Goal: Book appointment/travel/reservation

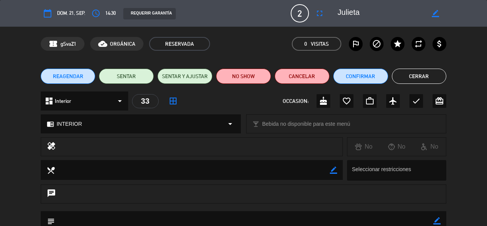
click at [407, 74] on button "Cerrar" at bounding box center [419, 76] width 55 height 15
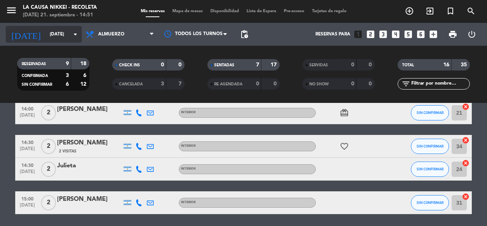
click at [51, 37] on input "[DATE]" at bounding box center [76, 34] width 61 height 13
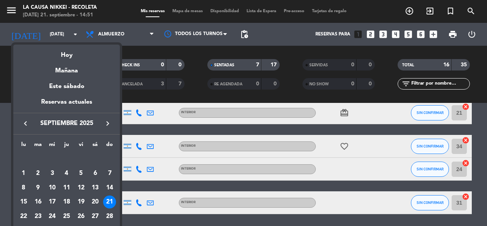
click at [110, 196] on tbody "[DATE] 2 3 4 5 6 7 8 9 10 11 12 13 14 15 16 17 18 19 20 21 22 23 24 25 26 27 28…" at bounding box center [66, 195] width 101 height 86
click at [113, 201] on div "21" at bounding box center [109, 201] width 13 height 13
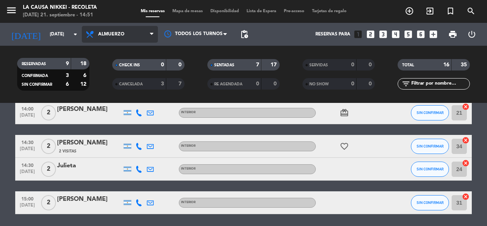
click at [125, 35] on span "Almuerzo" at bounding box center [120, 34] width 76 height 17
click at [112, 96] on div "menu La Causa Nikkei - Recoleta [DATE] 21. septiembre - 14:51 Mis reservas Mapa…" at bounding box center [243, 51] width 487 height 103
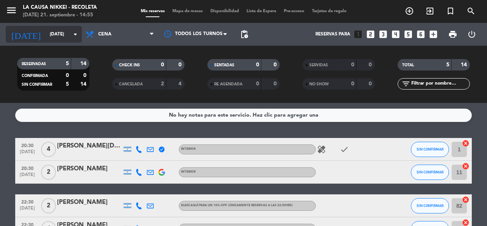
click at [53, 33] on input "[DATE]" at bounding box center [76, 34] width 61 height 13
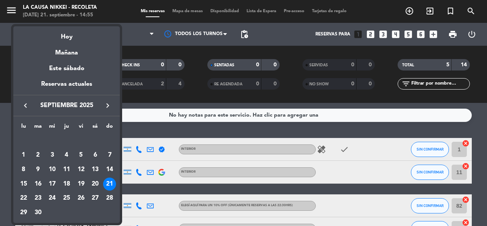
click at [108, 185] on div "21" at bounding box center [109, 183] width 13 height 13
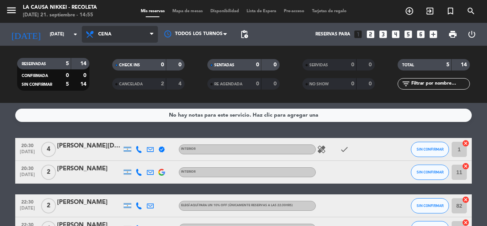
click at [109, 38] on span "Cena" at bounding box center [120, 34] width 76 height 17
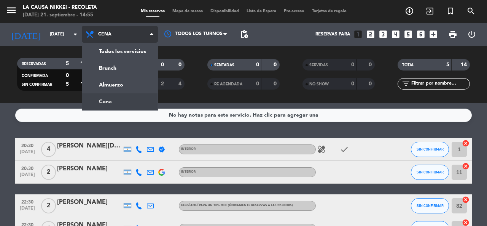
click at [107, 101] on div "menu La Causa Nikkei - Recoleta [DATE] 21. septiembre - 14:55 Mis reservas Mapa…" at bounding box center [243, 51] width 487 height 103
